Goal: Information Seeking & Learning: Learn about a topic

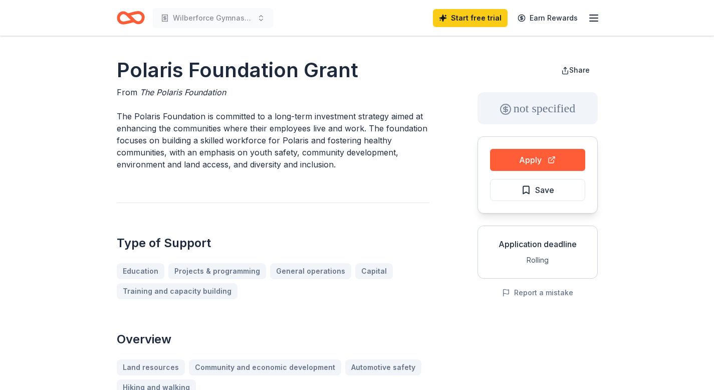
click at [592, 18] on line "button" at bounding box center [594, 18] width 8 height 0
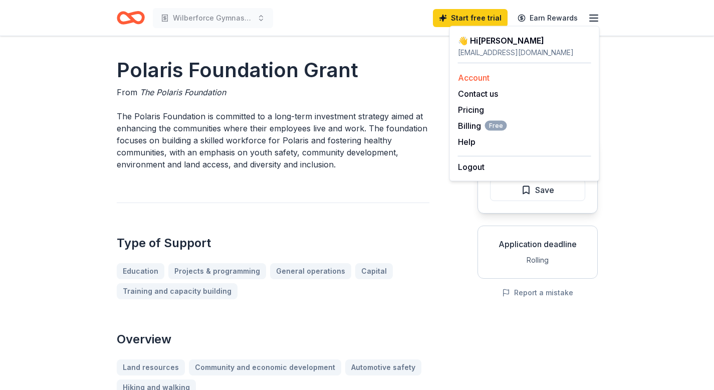
click at [477, 77] on link "Account" at bounding box center [474, 78] width 32 height 10
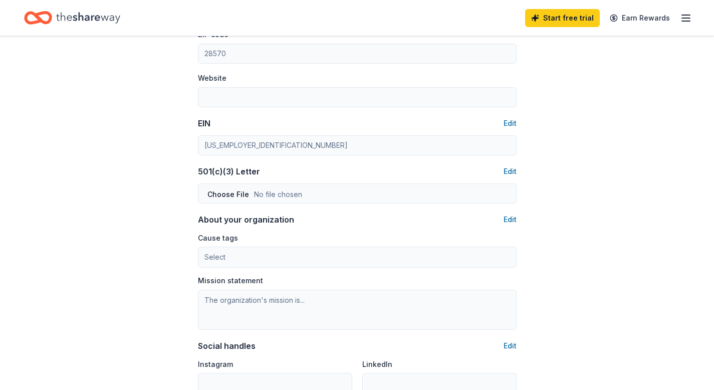
scroll to position [416, 0]
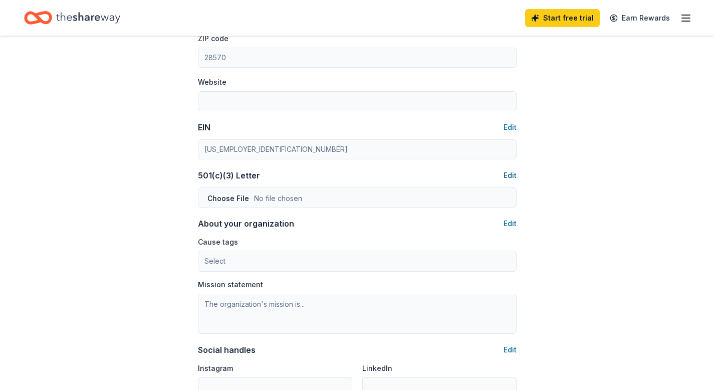
click at [510, 174] on button "Edit" at bounding box center [510, 175] width 13 height 12
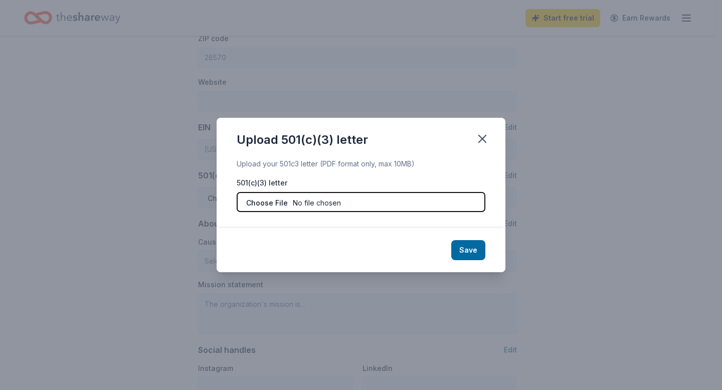
click at [313, 205] on input "file" at bounding box center [361, 202] width 249 height 20
type input "C:\fakepath\501 Approval Letter.pdf"
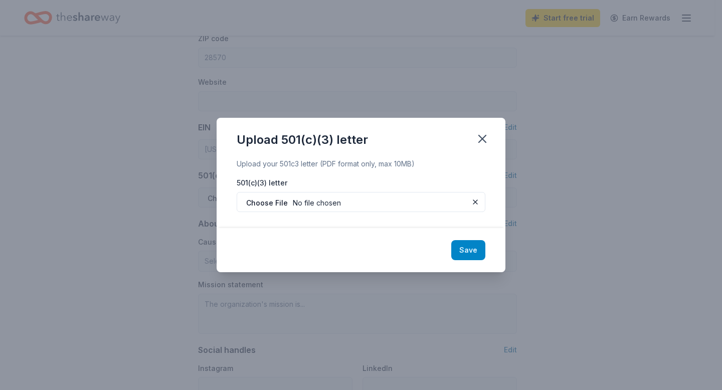
click at [471, 255] on button "Save" at bounding box center [468, 250] width 34 height 20
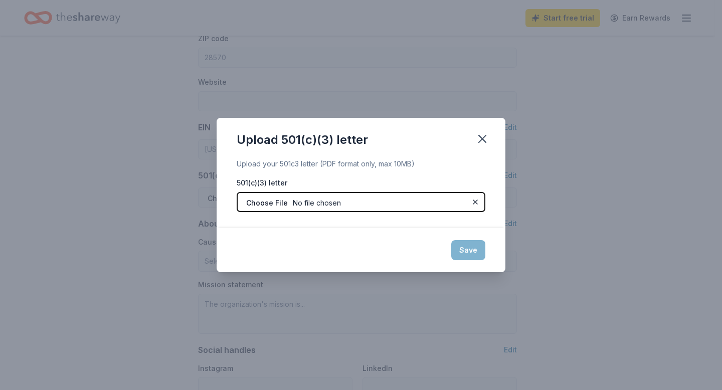
click at [386, 203] on input "file" at bounding box center [361, 202] width 249 height 20
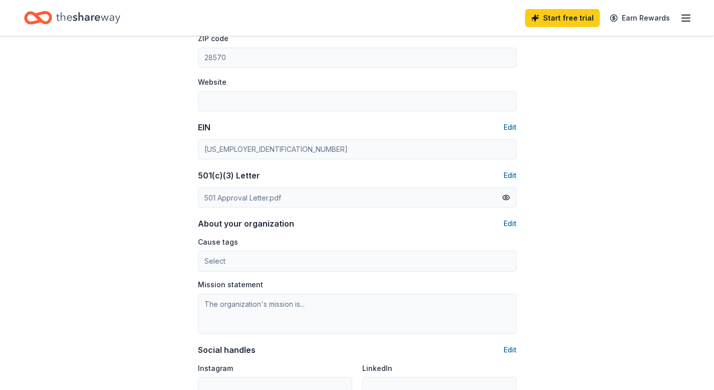
click at [146, 244] on div "Account About me Profile Edit First name [PERSON_NAME] Last name [PERSON_NAME] …" at bounding box center [357, 67] width 714 height 895
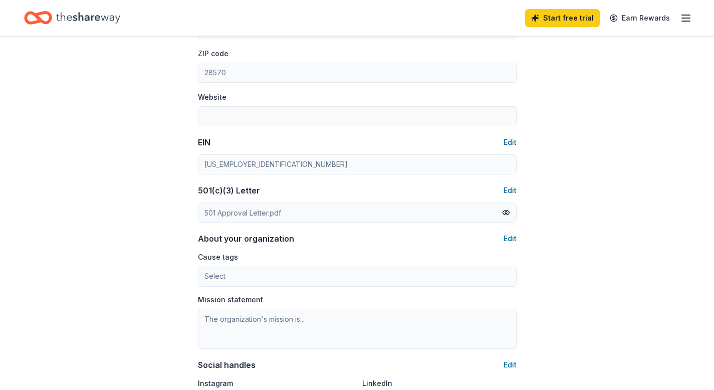
scroll to position [404, 0]
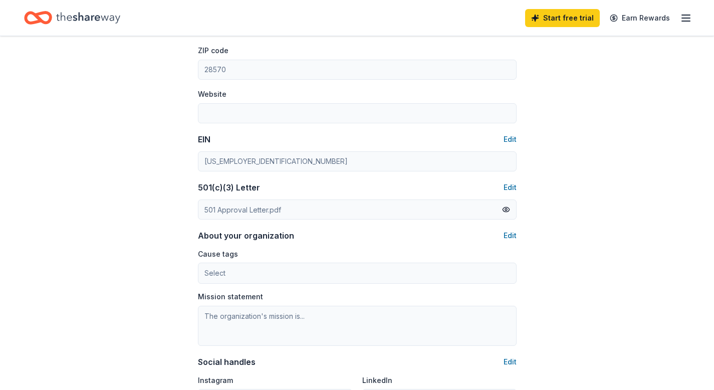
click at [686, 19] on icon "button" at bounding box center [686, 18] width 12 height 12
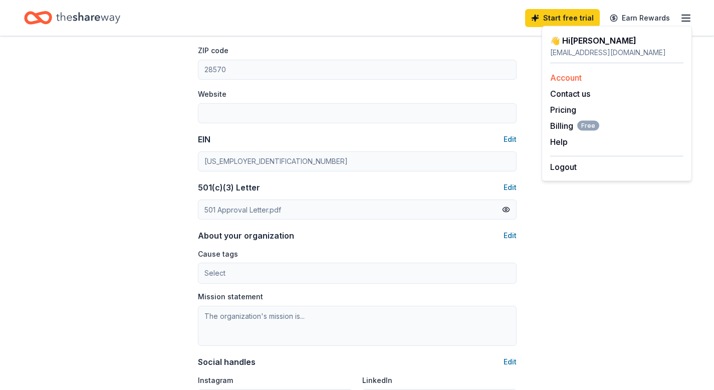
click at [575, 75] on link "Account" at bounding box center [566, 78] width 32 height 10
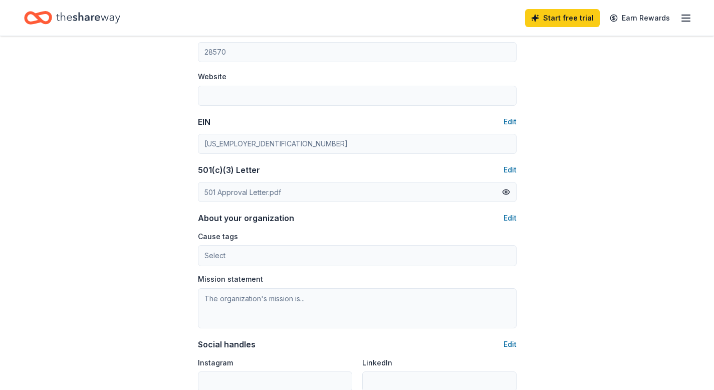
click at [686, 21] on line "button" at bounding box center [686, 21] width 8 height 0
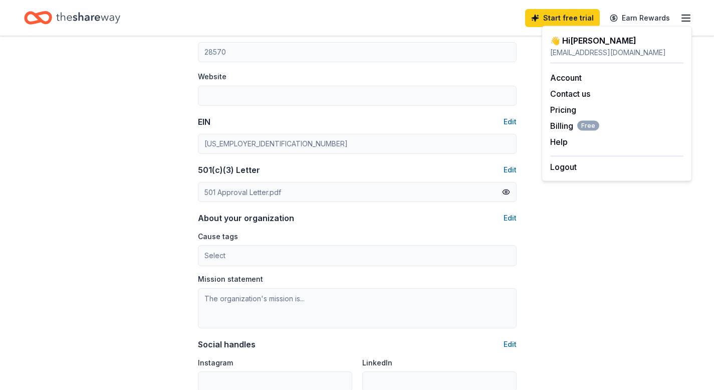
click at [93, 114] on div "Account About me Profile Edit First name [PERSON_NAME] Last name [PERSON_NAME] …" at bounding box center [357, 61] width 714 height 895
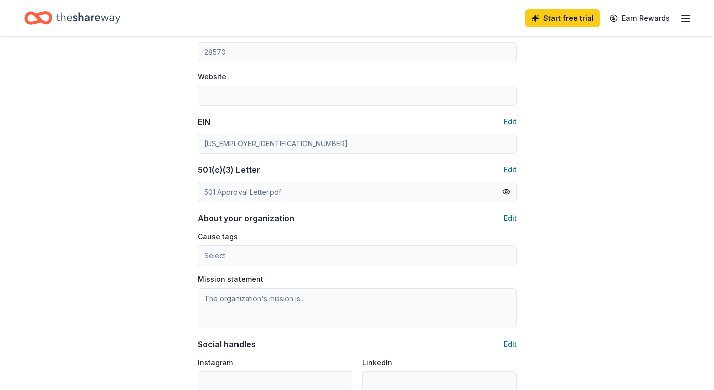
click at [101, 18] on icon "Home" at bounding box center [88, 18] width 64 height 21
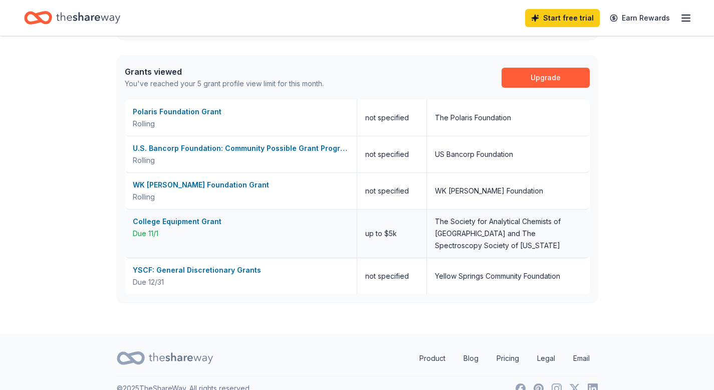
scroll to position [386, 0]
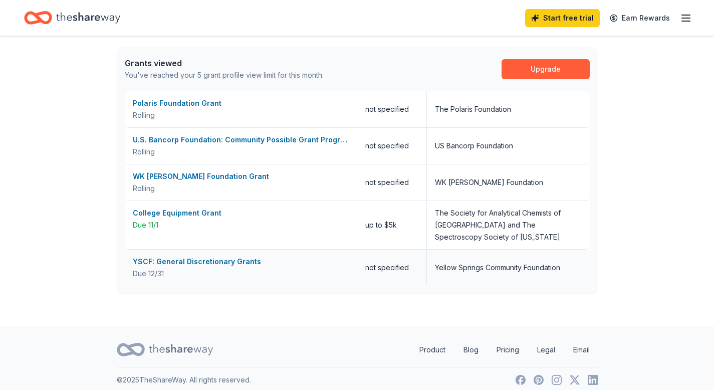
click at [205, 262] on div "YSCF: General Discretionary Grants" at bounding box center [241, 262] width 216 height 12
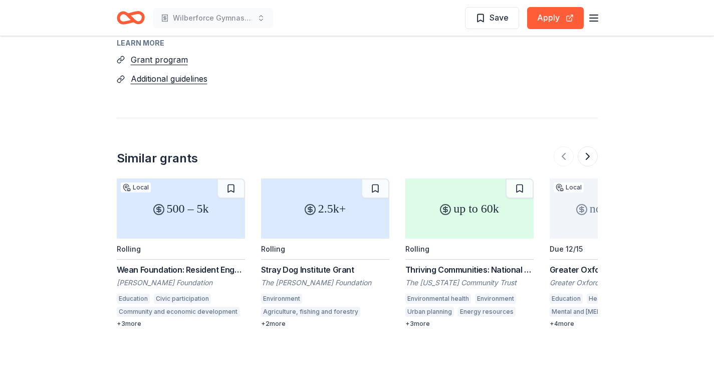
scroll to position [1123, 0]
click at [587, 145] on button at bounding box center [588, 155] width 20 height 20
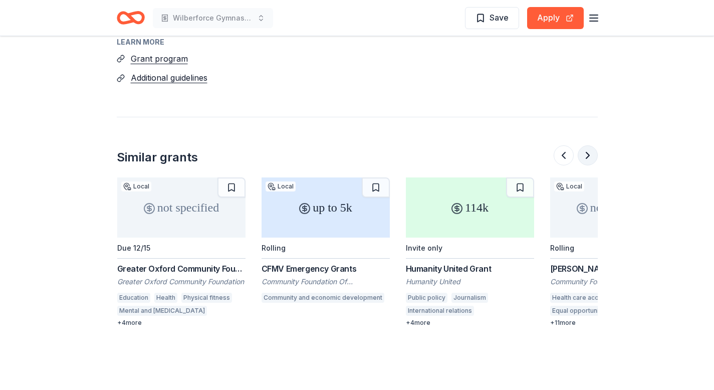
scroll to position [0, 433]
click at [593, 145] on button at bounding box center [588, 155] width 20 height 20
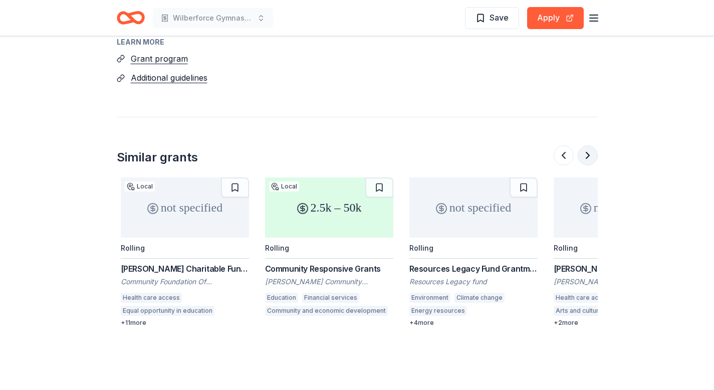
scroll to position [0, 866]
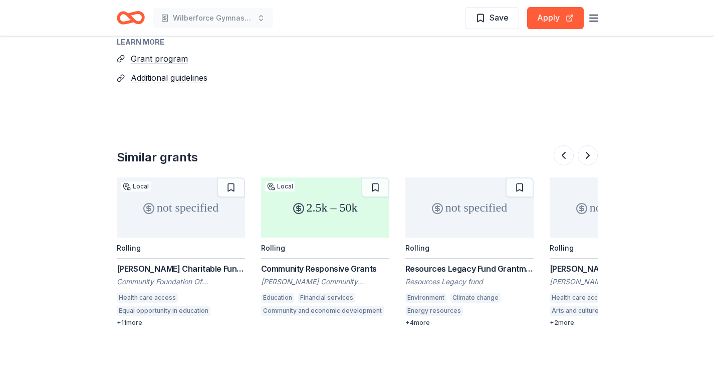
click at [299, 218] on div "2.5k – 50k" at bounding box center [325, 207] width 128 height 60
click at [303, 192] on div "2.5k – 50k" at bounding box center [325, 207] width 128 height 60
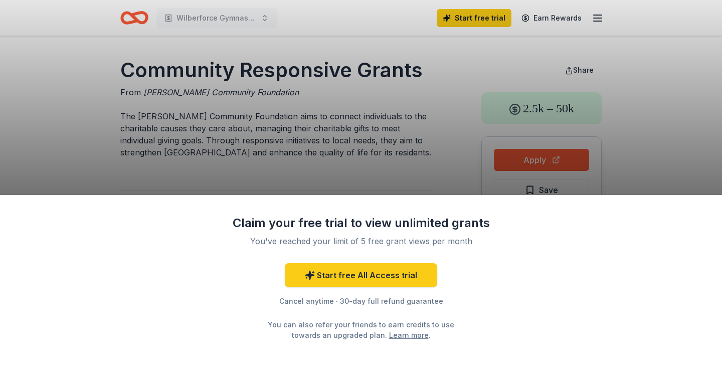
click at [322, 174] on div "Claim your free trial to view unlimited grants You've reached your limit of 5 f…" at bounding box center [361, 195] width 722 height 390
click at [369, 210] on div "Claim your free trial to view unlimited grants You've reached your limit of 5 f…" at bounding box center [361, 292] width 722 height 195
click at [418, 164] on div "Claim your free trial to view unlimited grants You've reached your limit of 5 f…" at bounding box center [361, 195] width 722 height 390
click at [372, 172] on div "Claim your free trial to view unlimited grants You've reached your limit of 5 f…" at bounding box center [361, 195] width 722 height 390
